Goal: Check status: Check status

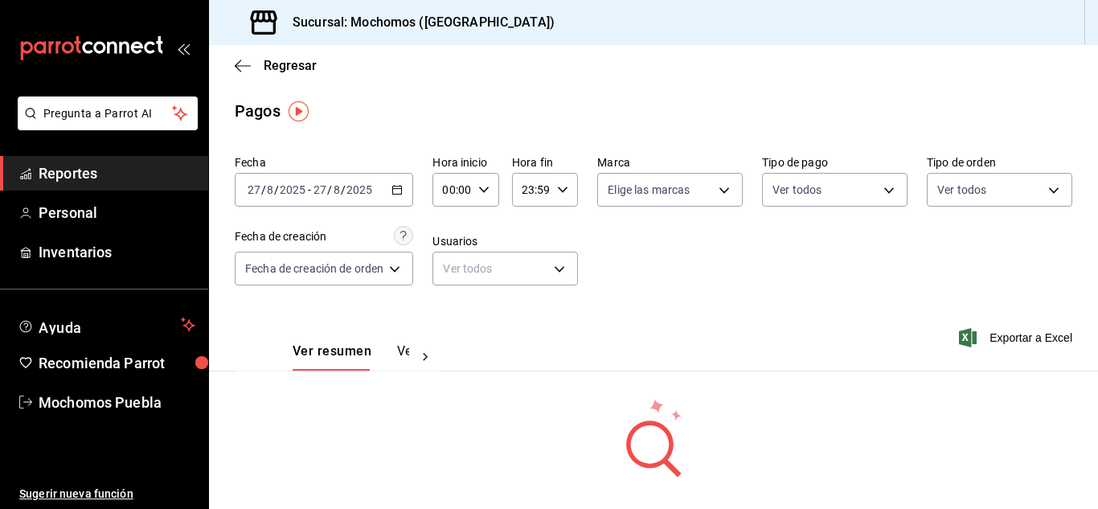
drag, startPoint x: 550, startPoint y: 80, endPoint x: 469, endPoint y: 63, distance: 82.0
click at [550, 80] on div "Regresar" at bounding box center [653, 65] width 889 height 41
click at [234, 55] on div "Regresar" at bounding box center [653, 65] width 889 height 41
click at [235, 67] on icon "button" at bounding box center [243, 66] width 16 height 14
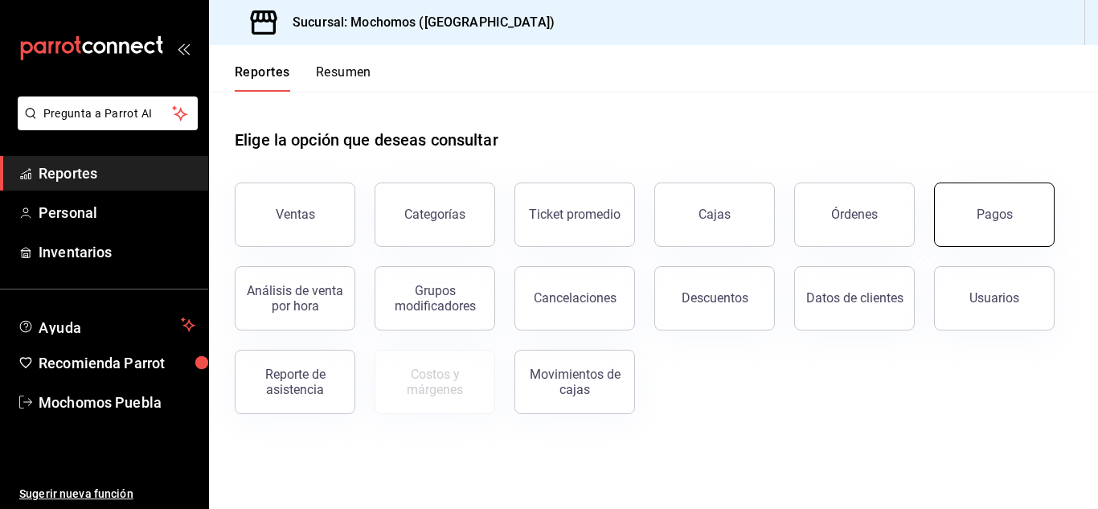
click at [1011, 219] on button "Pagos" at bounding box center [994, 214] width 121 height 64
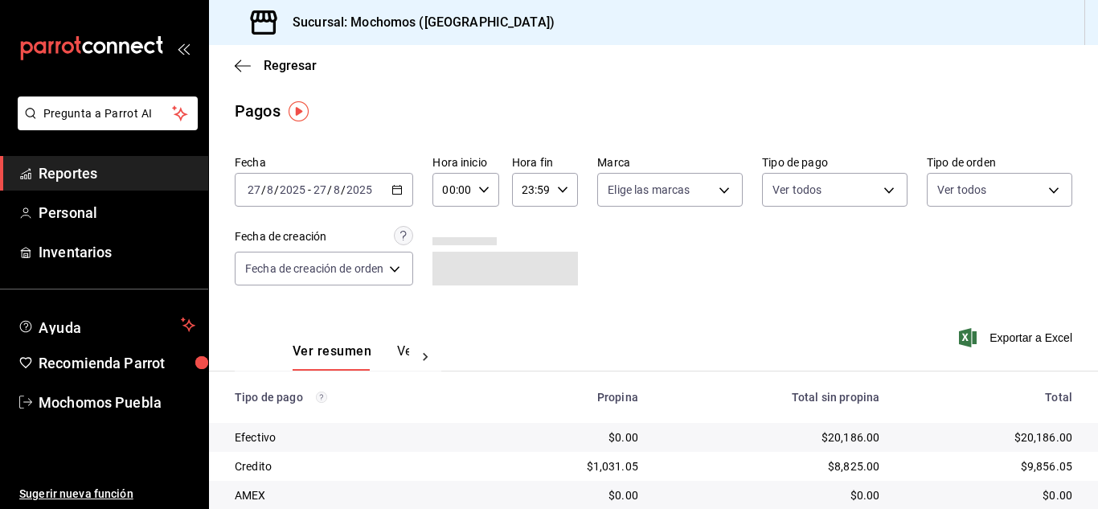
click at [484, 186] on icon "button" at bounding box center [483, 189] width 11 height 11
click at [452, 264] on span "05" at bounding box center [451, 262] width 6 height 13
type input "05:00"
click at [683, 298] on div at bounding box center [549, 254] width 1098 height 509
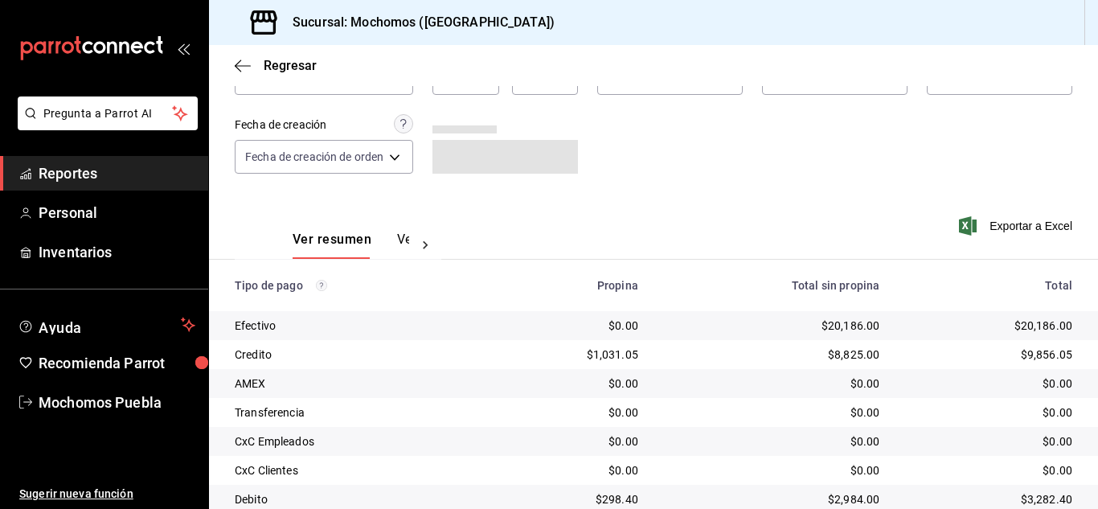
scroll to position [230, 0]
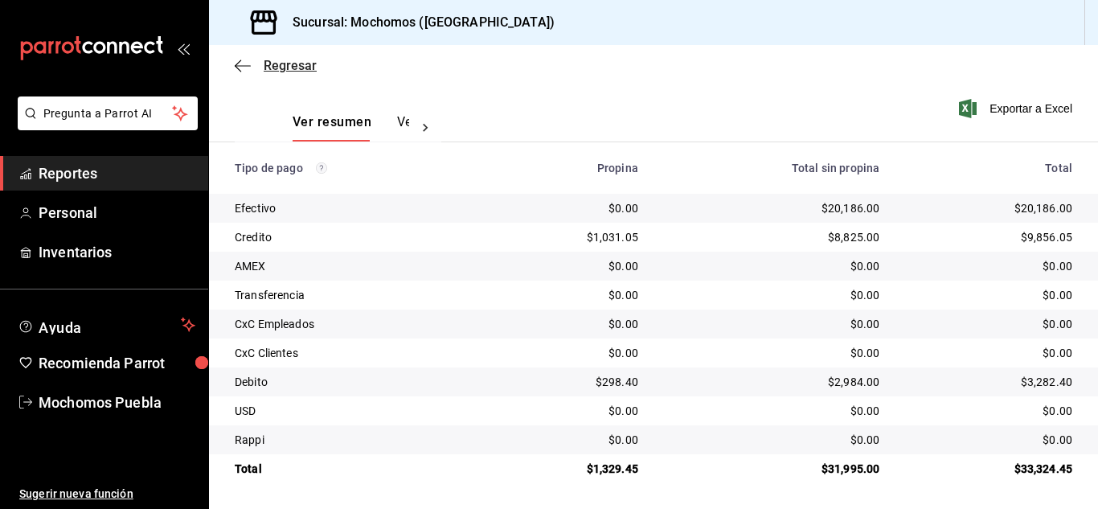
click at [247, 63] on icon "button" at bounding box center [243, 66] width 16 height 14
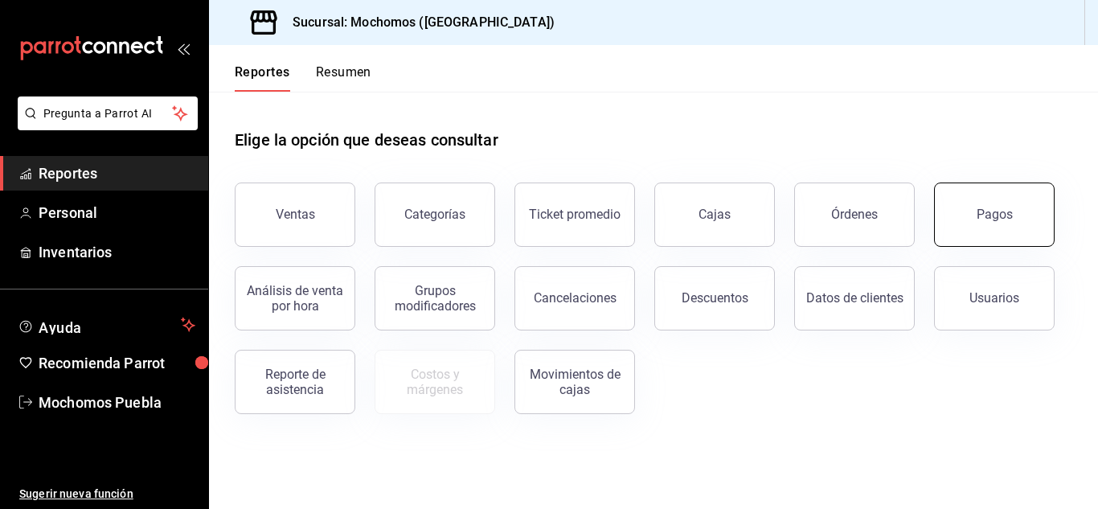
click at [969, 228] on button "Pagos" at bounding box center [994, 214] width 121 height 64
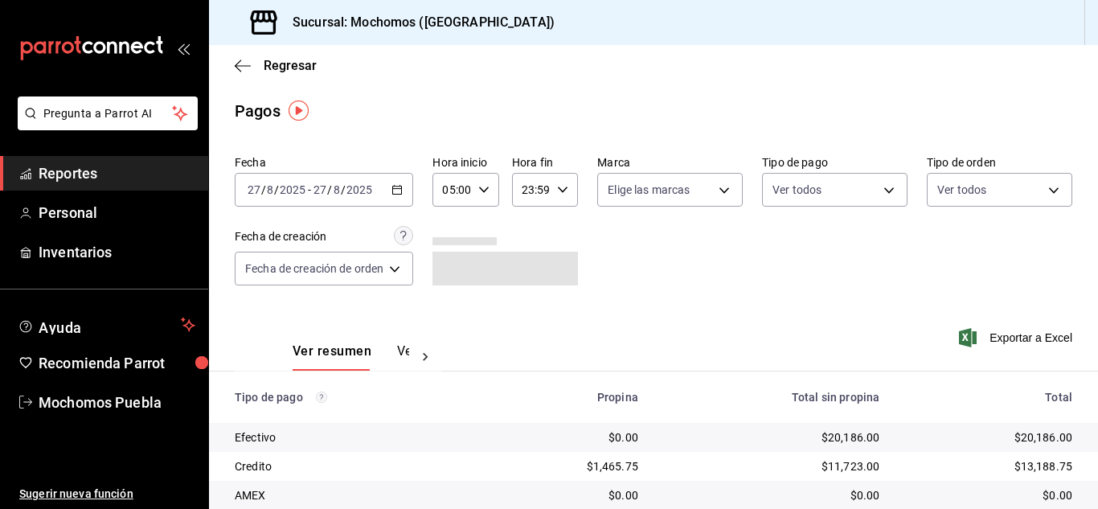
scroll to position [230, 0]
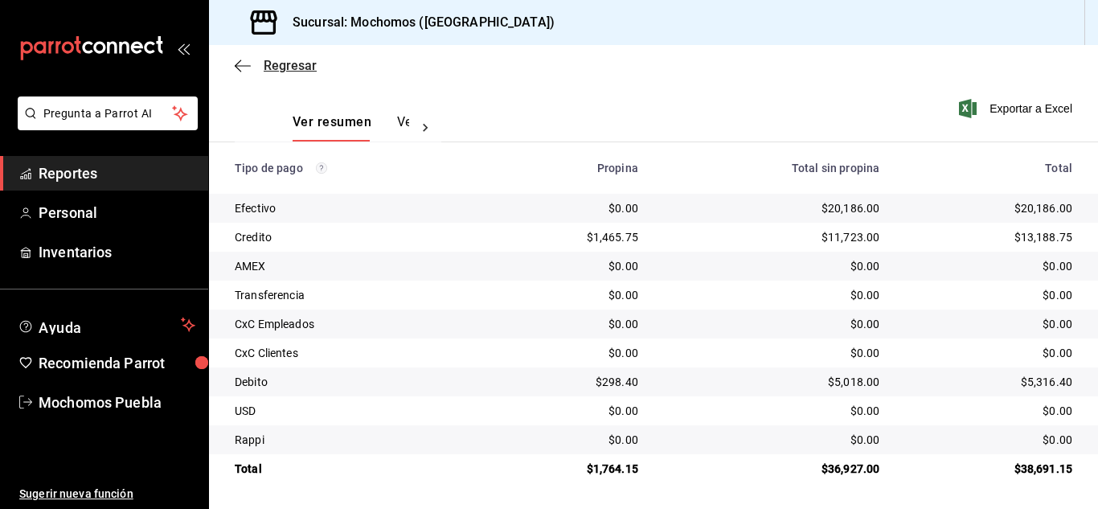
click at [243, 63] on icon "button" at bounding box center [243, 66] width 16 height 14
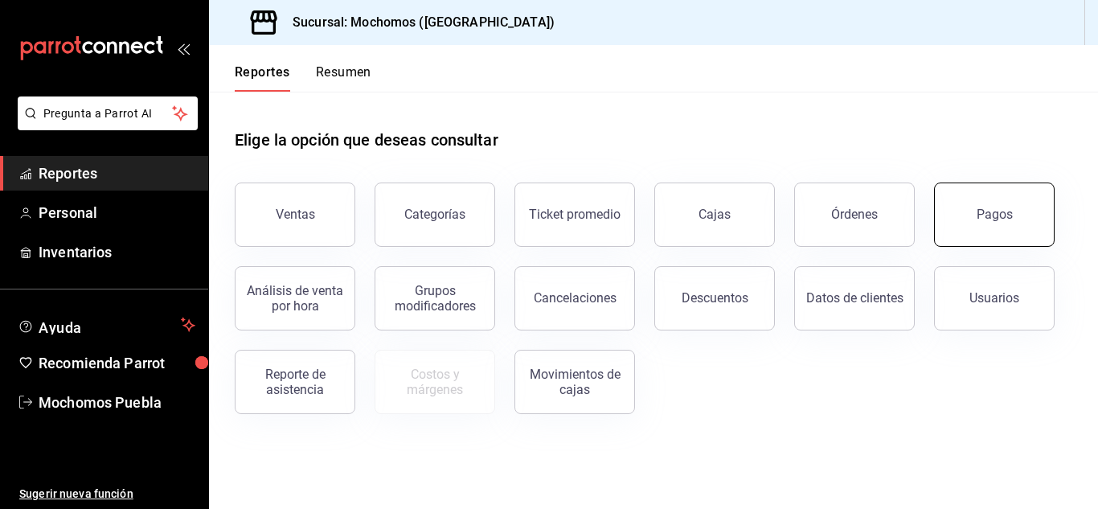
click at [1027, 209] on button "Pagos" at bounding box center [994, 214] width 121 height 64
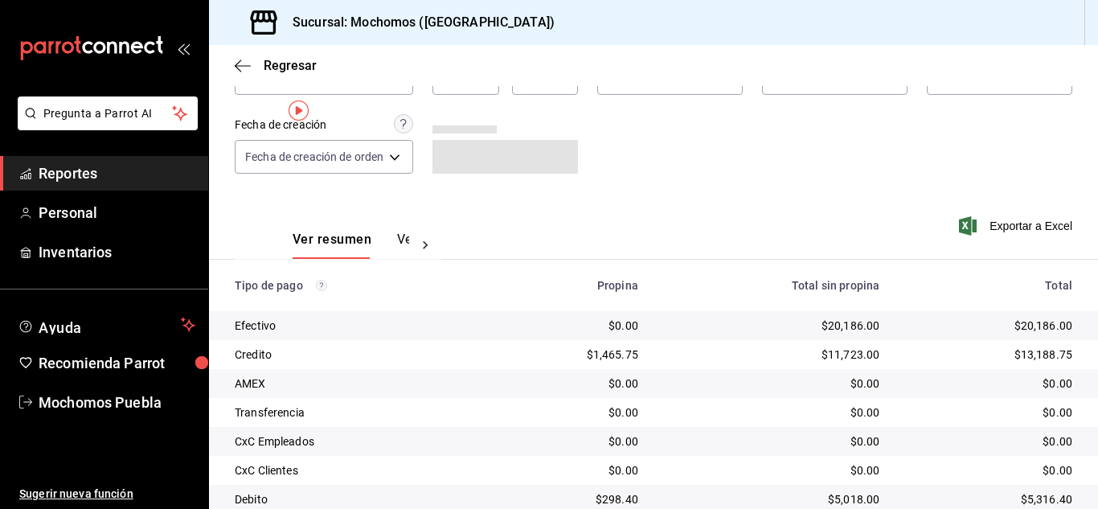
scroll to position [230, 0]
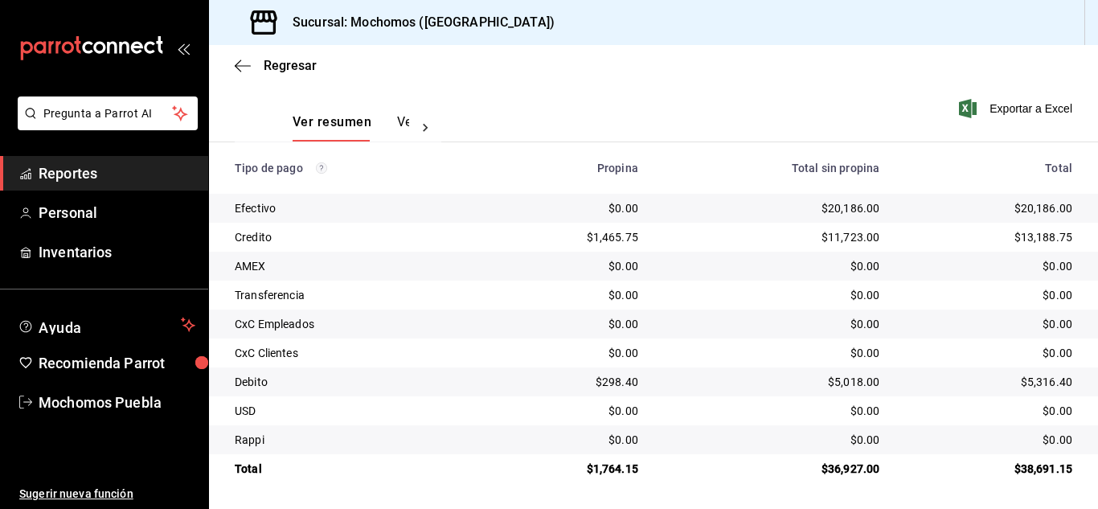
click at [231, 60] on div "Regresar" at bounding box center [653, 65] width 889 height 41
click at [249, 69] on icon "button" at bounding box center [243, 66] width 16 height 14
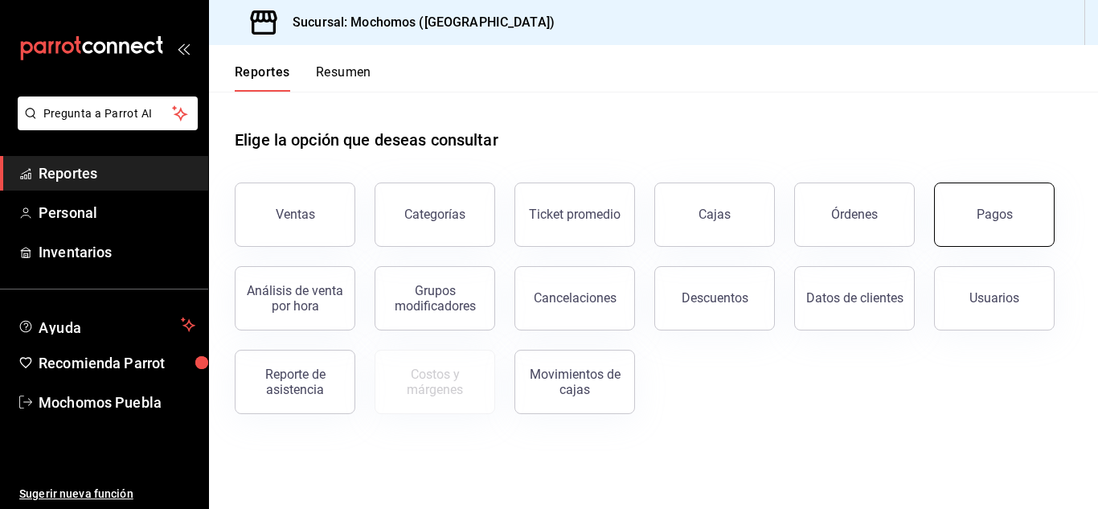
click at [963, 228] on button "Pagos" at bounding box center [994, 214] width 121 height 64
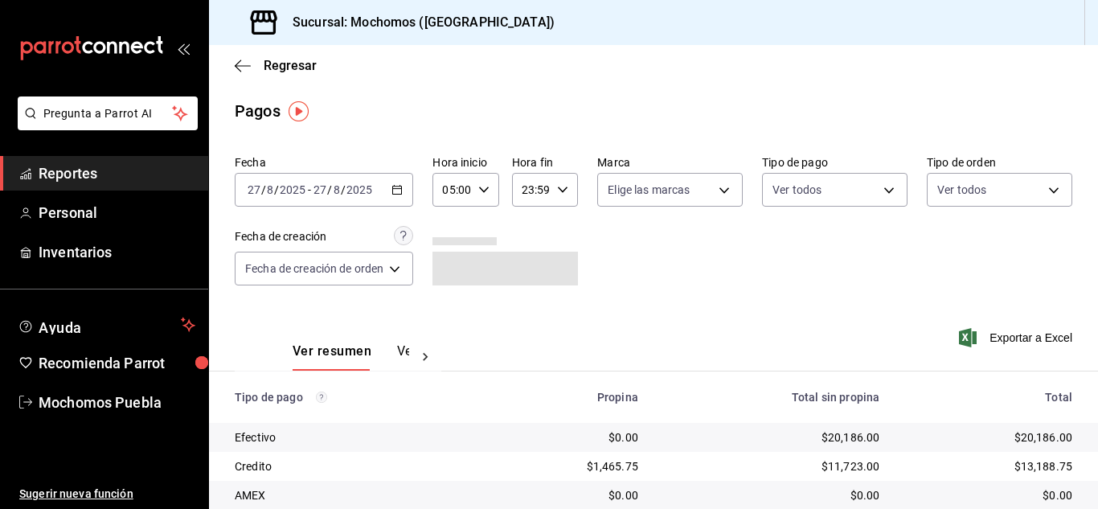
click at [484, 188] on icon "button" at bounding box center [483, 189] width 11 height 11
click at [458, 264] on button "06" at bounding box center [451, 269] width 26 height 32
type input "06:00"
click at [653, 281] on div at bounding box center [549, 254] width 1098 height 509
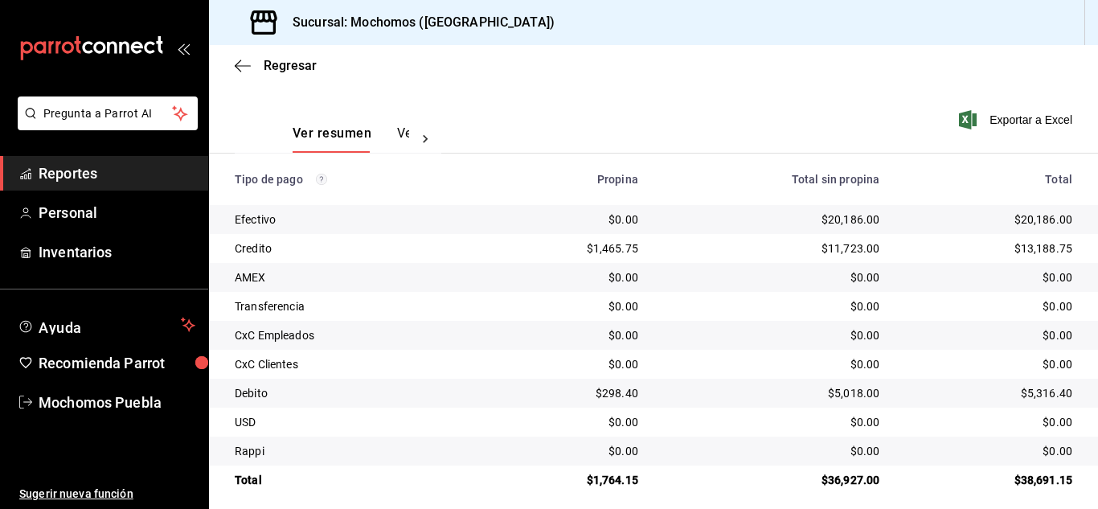
scroll to position [230, 0]
